Goal: Use online tool/utility

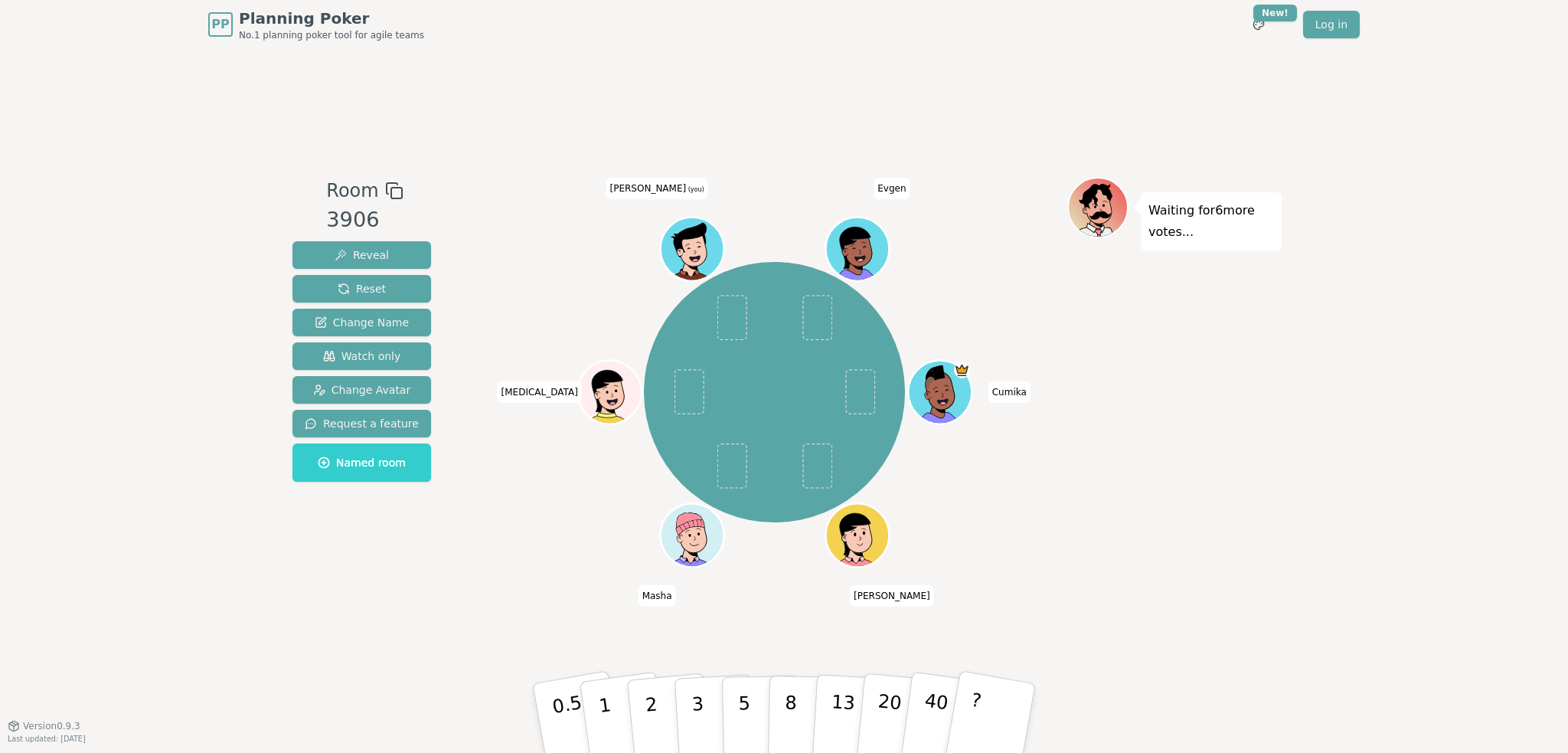
click at [1462, 535] on div "PP Planning Poker No.1 planning poker tool for agile teams Toggle theme New! Lo…" at bounding box center [784, 376] width 1568 height 753
click at [690, 705] on button "3" at bounding box center [715, 718] width 84 height 119
click at [599, 703] on p "1" at bounding box center [607, 719] width 23 height 84
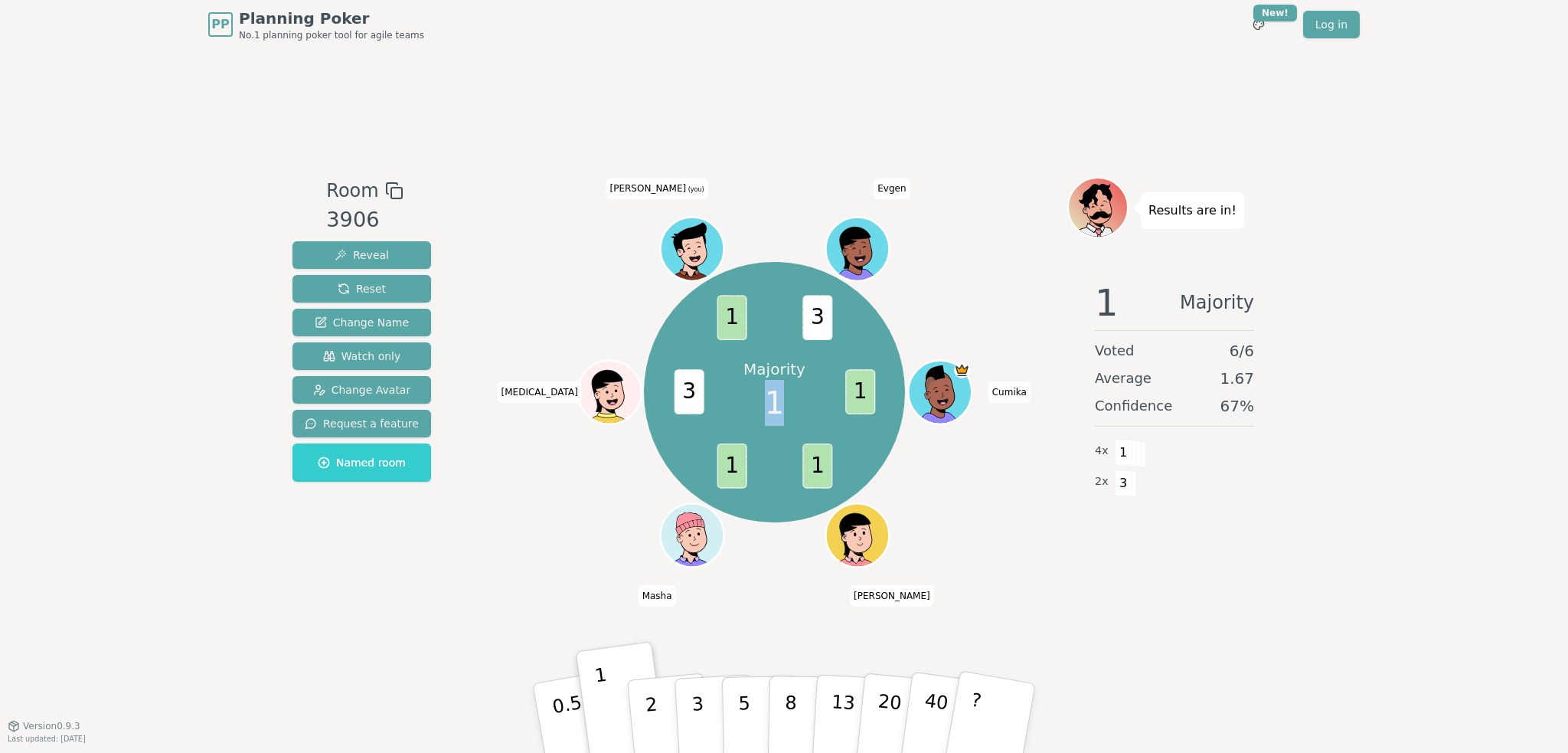
drag, startPoint x: 771, startPoint y: 404, endPoint x: 784, endPoint y: 410, distance: 14.3
click at [784, 410] on div "Majority 1" at bounding box center [775, 392] width 115 height 115
click at [769, 410] on span "1" at bounding box center [775, 402] width 19 height 46
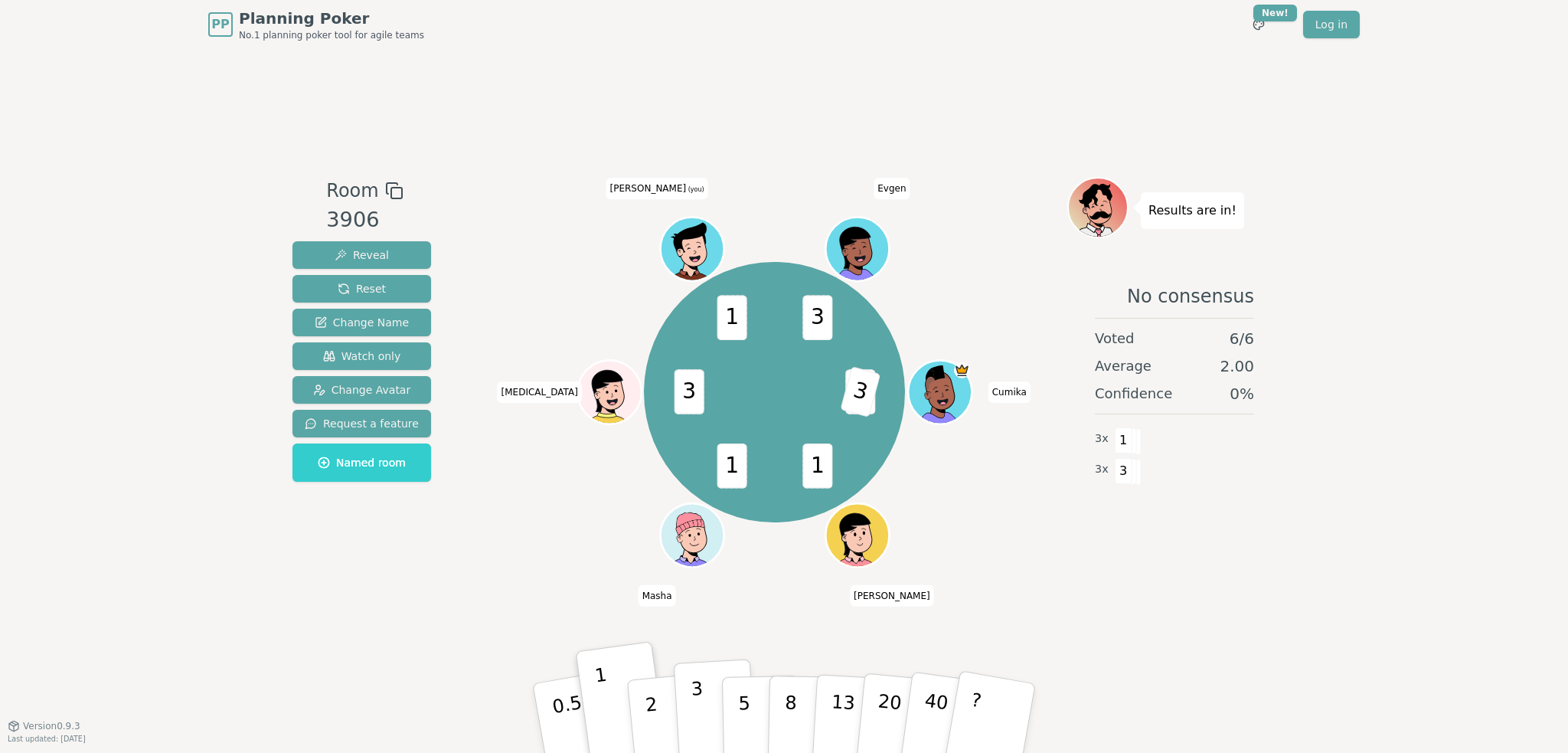
click at [699, 712] on p "3" at bounding box center [699, 719] width 17 height 84
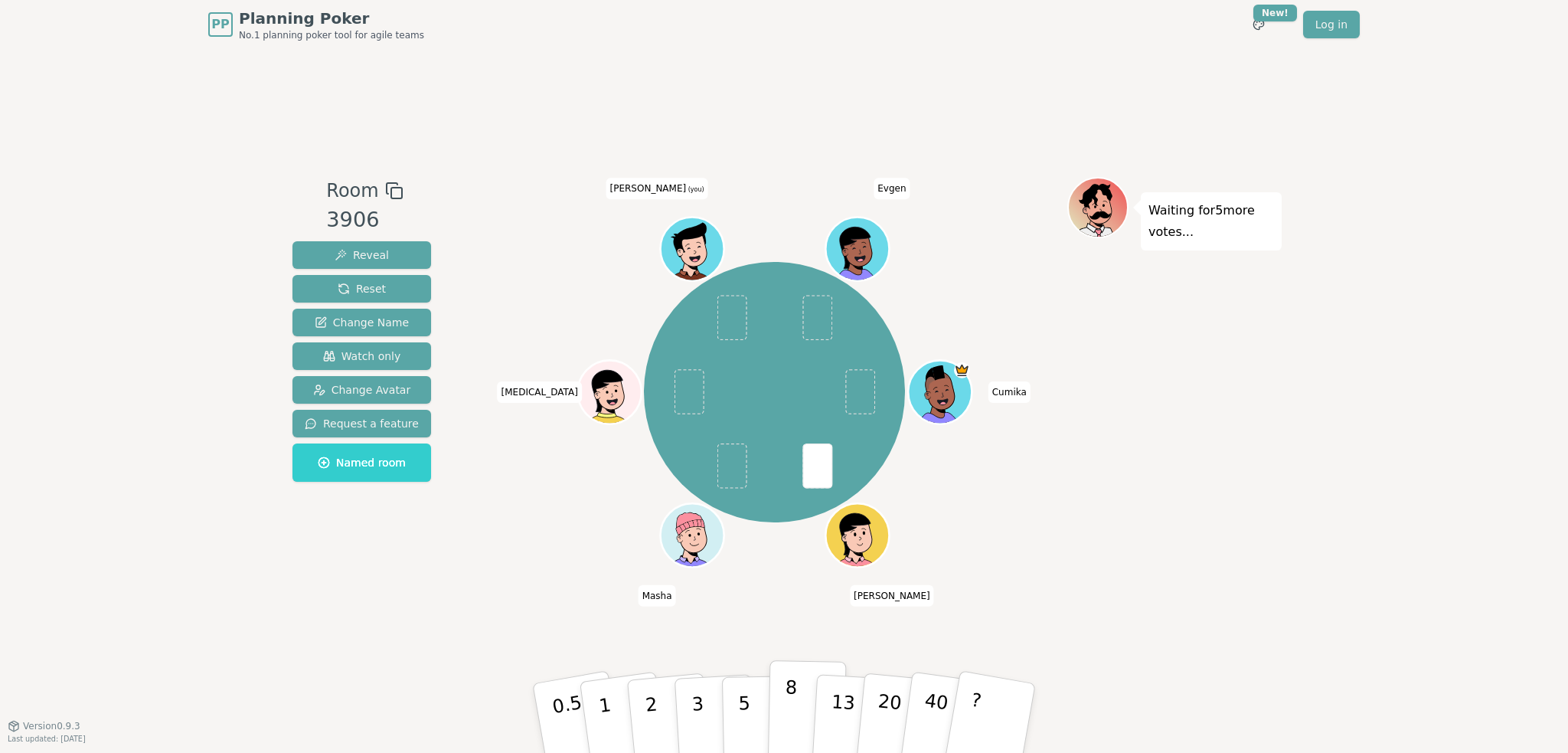
click at [790, 707] on p "8" at bounding box center [790, 718] width 13 height 83
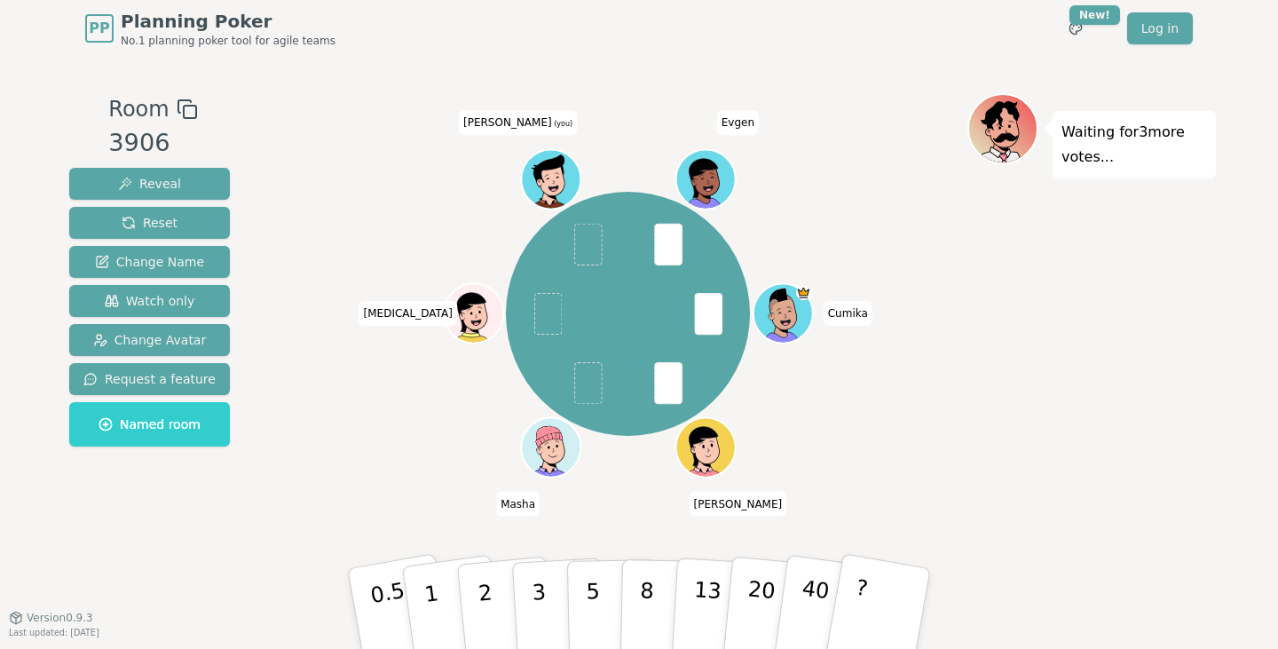
click at [1223, 532] on div "PP Planning Poker No.1 planning poker tool for agile teams Toggle theme New! Lo…" at bounding box center [639, 324] width 1278 height 649
click at [540, 588] on p "3" at bounding box center [541, 610] width 20 height 97
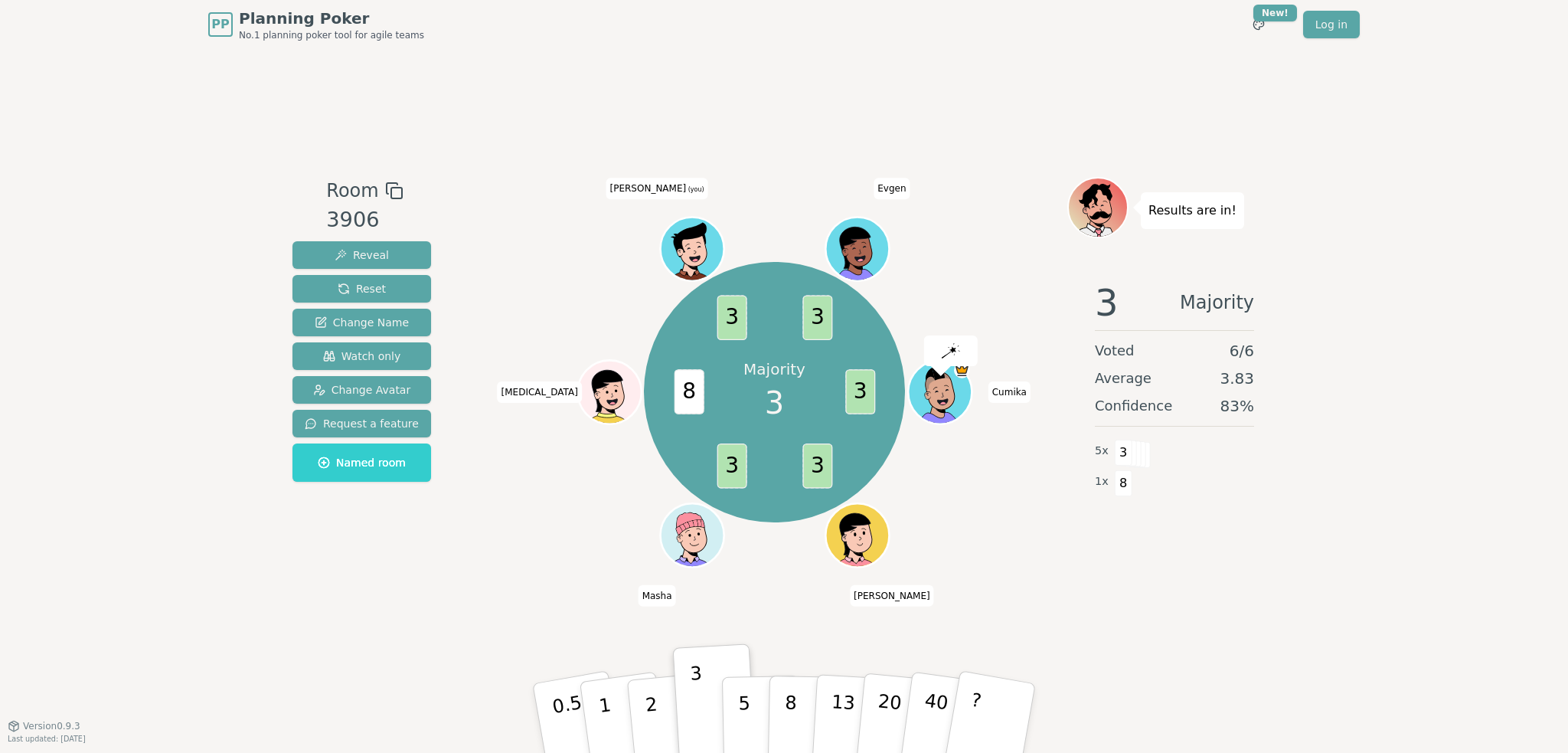
click at [547, 590] on div "Majority 3 3 3 3 8 3 3 Cumika [PERSON_NAME] [MEDICAL_DATA][PERSON_NAME] (you) E…" at bounding box center [774, 387] width 586 height 421
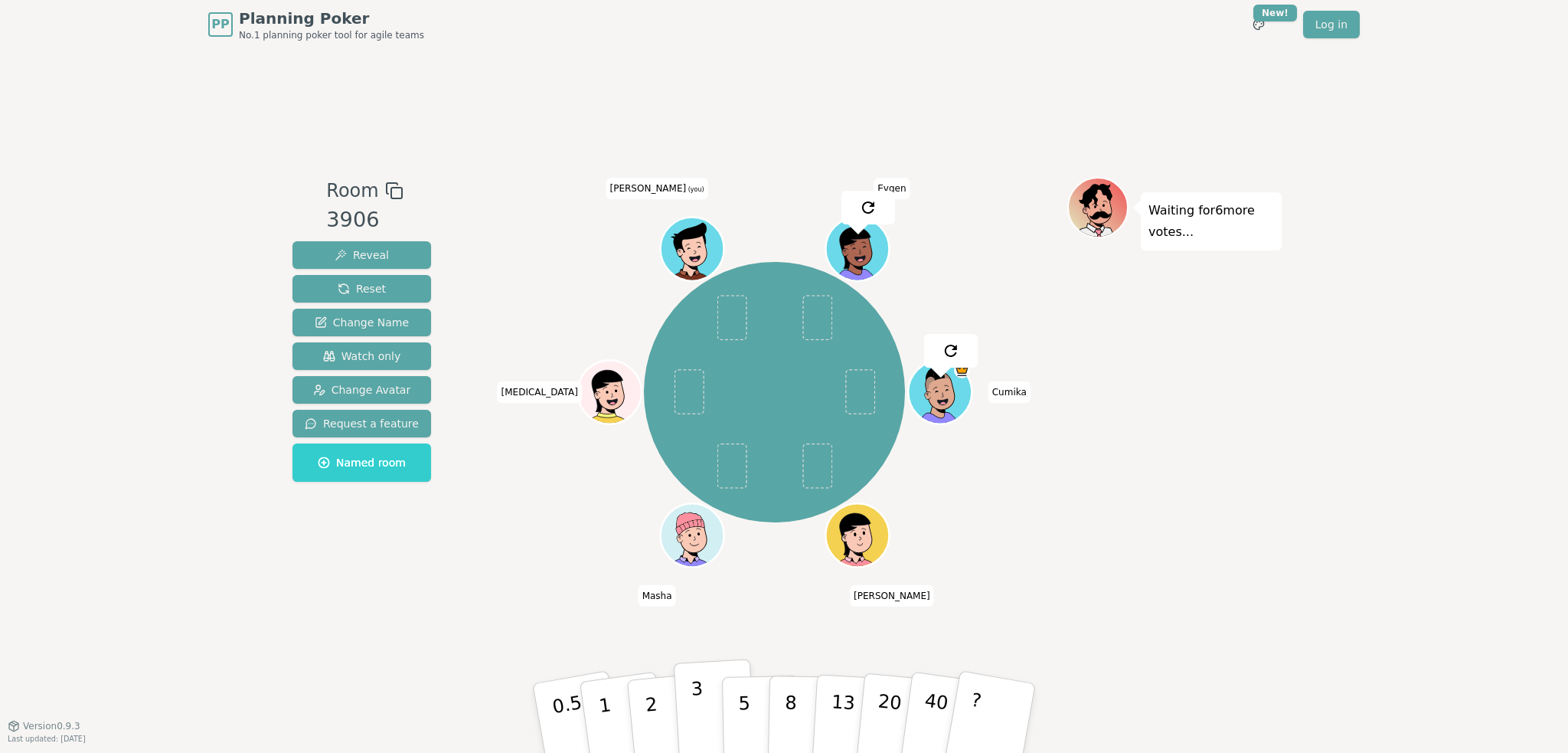
click at [699, 694] on p "3" at bounding box center [699, 719] width 17 height 84
drag, startPoint x: 699, startPoint y: 700, endPoint x: 617, endPoint y: 670, distance: 87.3
click at [699, 700] on p "3" at bounding box center [700, 734] width 17 height 84
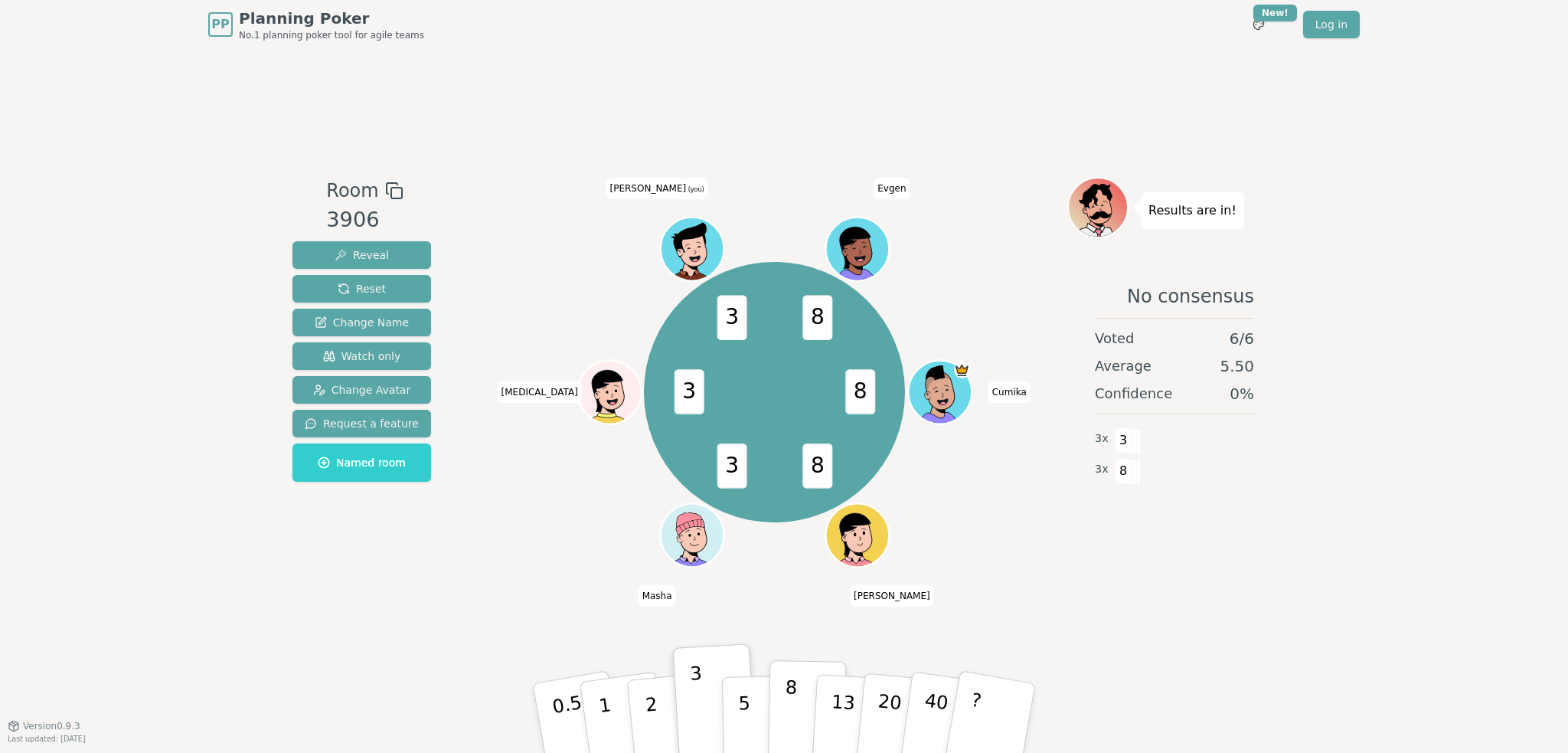
click at [782, 712] on button "8" at bounding box center [806, 718] width 78 height 116
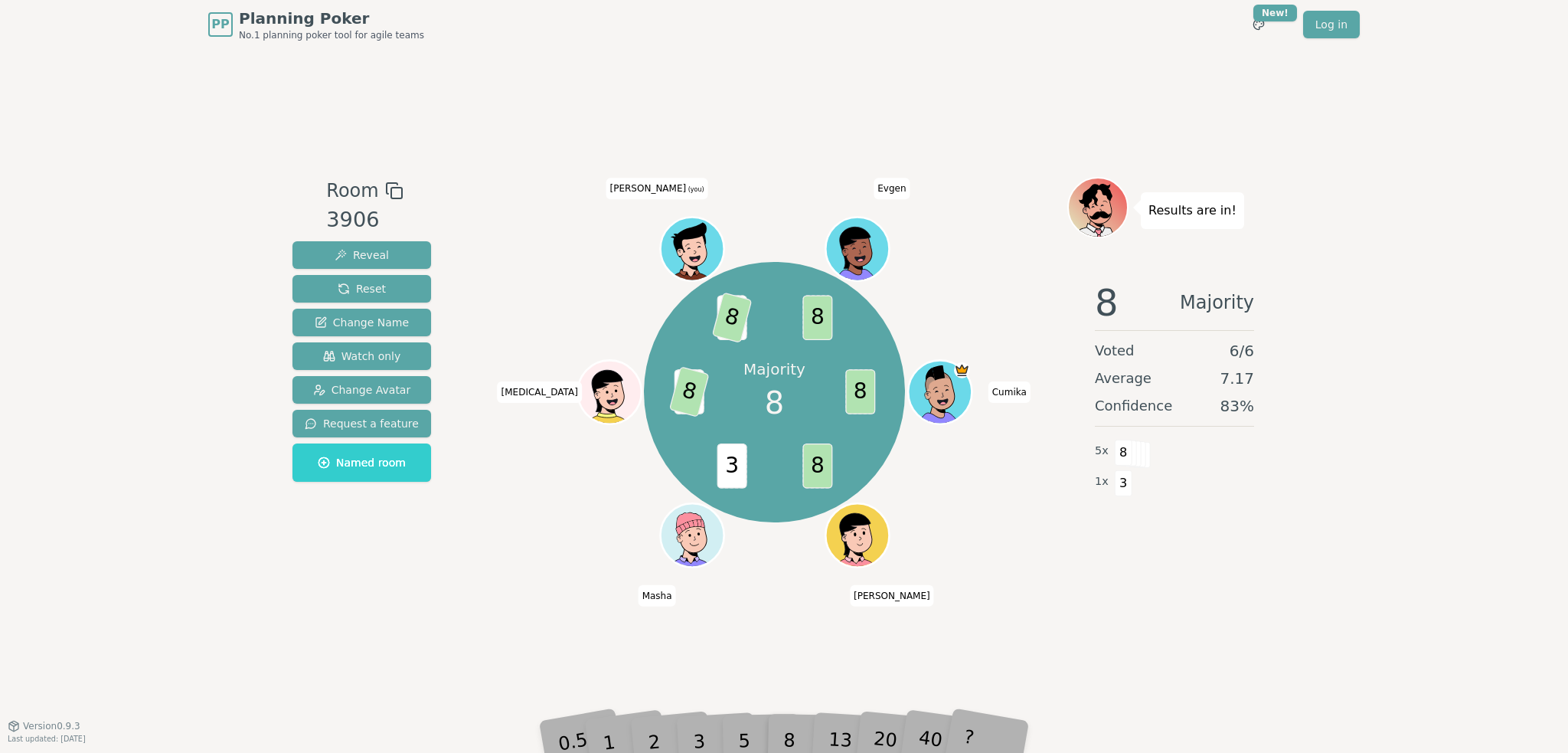
click at [45, 325] on div "PP Planning Poker No.1 planning poker tool for agile teams Toggle theme New! Lo…" at bounding box center [784, 376] width 1568 height 753
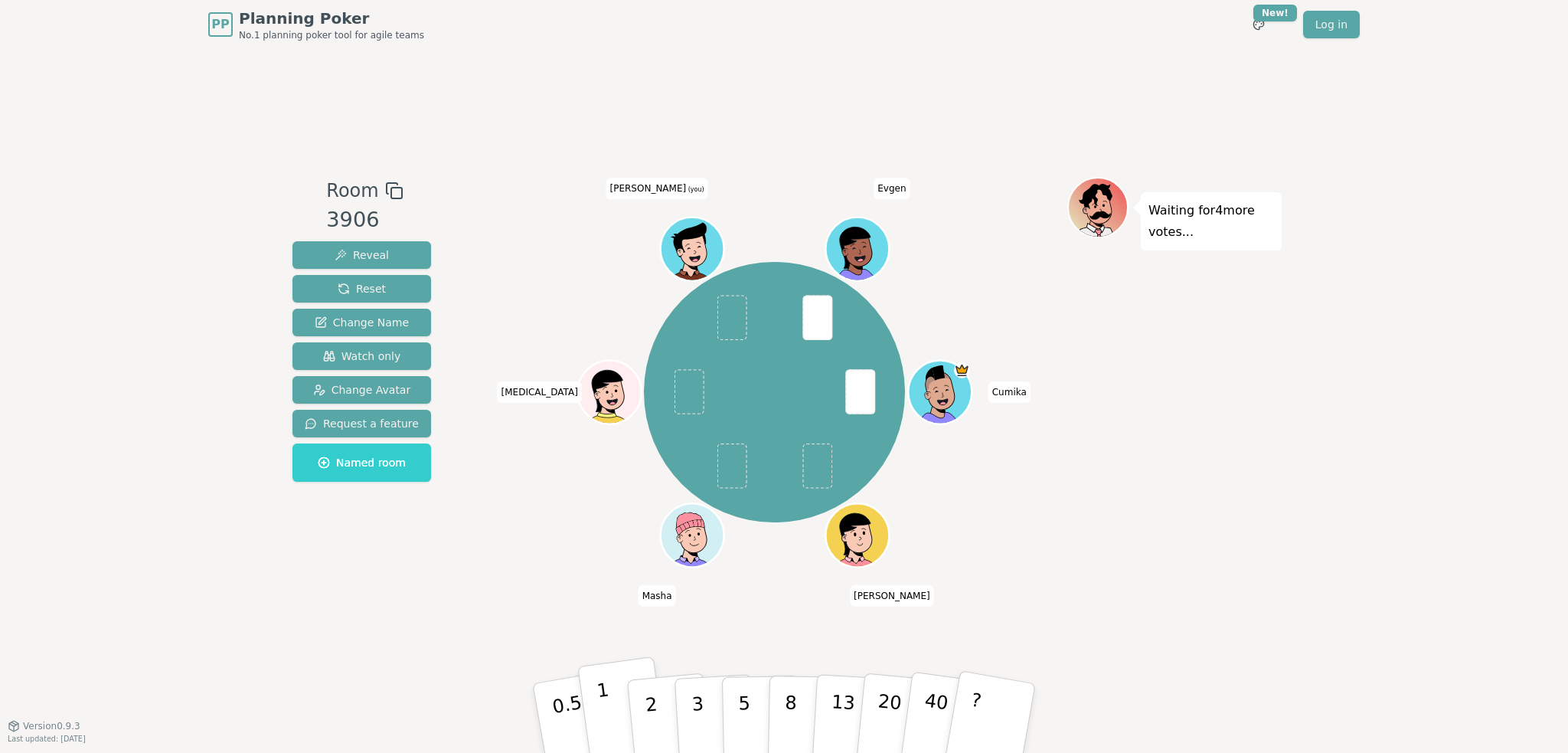
click at [609, 715] on p "1" at bounding box center [607, 719] width 23 height 84
